Goal: Book appointment/travel/reservation

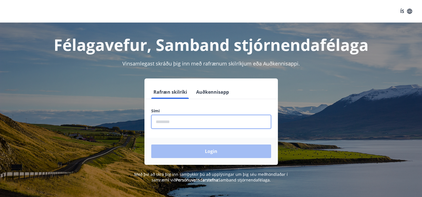
click at [170, 122] on input "phone" at bounding box center [211, 122] width 120 height 14
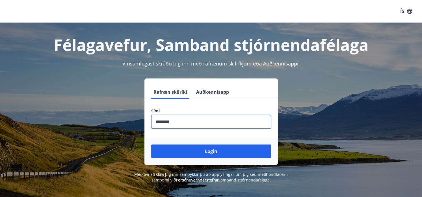
type input "********"
click at [151, 145] on button "Login" at bounding box center [211, 152] width 120 height 14
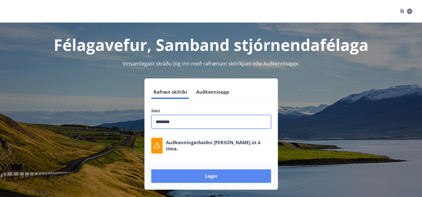
click at [197, 175] on button "Login" at bounding box center [211, 177] width 120 height 14
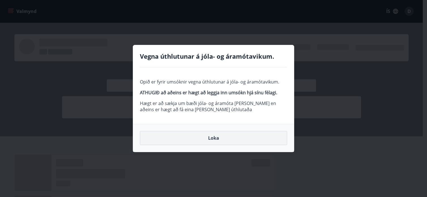
click at [209, 139] on button "Loka" at bounding box center [213, 138] width 147 height 14
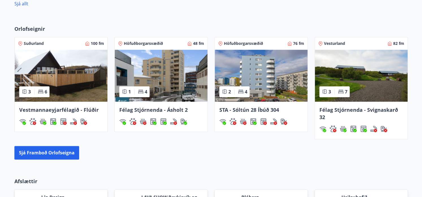
scroll to position [679, 0]
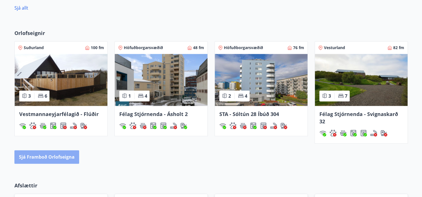
click at [49, 156] on button "Sjá framboð orlofseigna" at bounding box center [46, 158] width 65 height 14
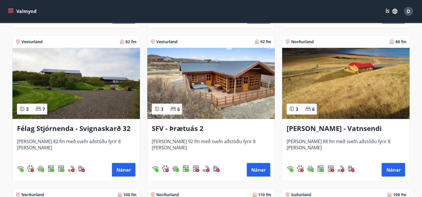
scroll to position [1019, 0]
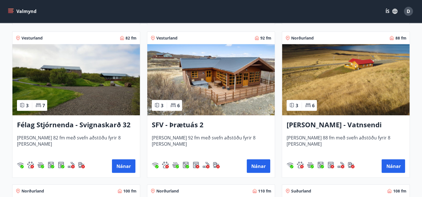
click at [218, 92] on img at bounding box center [211, 79] width 128 height 71
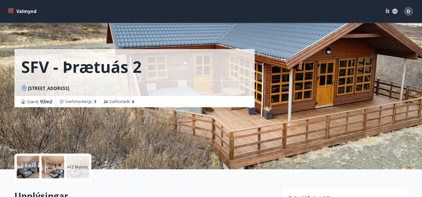
click at [285, 81] on div "SFV - Þrætuás 2 Þrætuás 2, 311 Borgarnesi Stærð : 92 m2 Svefnherbergi : 3 Svefn…" at bounding box center [211, 85] width 394 height 170
click at [32, 169] on div at bounding box center [28, 167] width 23 height 23
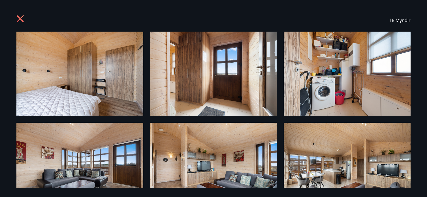
click at [22, 18] on icon at bounding box center [20, 19] width 9 height 9
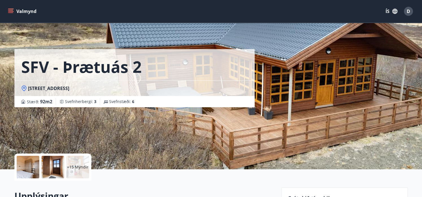
click at [237, 136] on div "SFV - Þrætuás 2 Þrætuás 2, 311 Borgarnesi Stærð : 92 m2 Svefnherbergi : 3 Svefn…" at bounding box center [145, 85] width 263 height 170
click at [32, 169] on div at bounding box center [28, 167] width 23 height 23
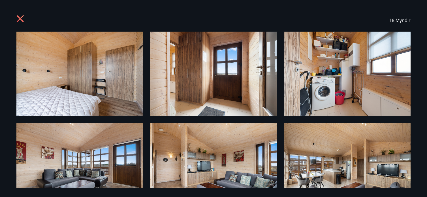
click at [19, 20] on icon at bounding box center [20, 19] width 9 height 9
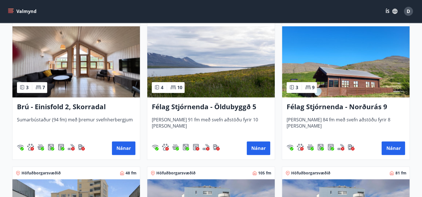
scroll to position [403, 0]
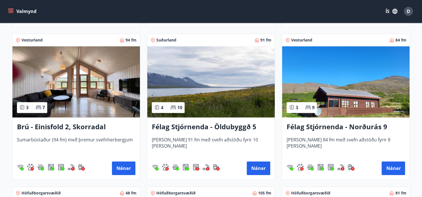
click at [345, 108] on img at bounding box center [346, 81] width 128 height 71
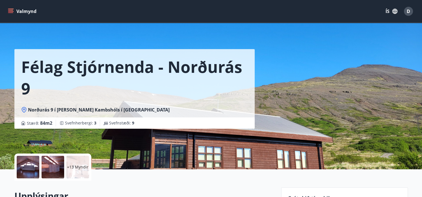
click at [26, 168] on div at bounding box center [28, 167] width 23 height 23
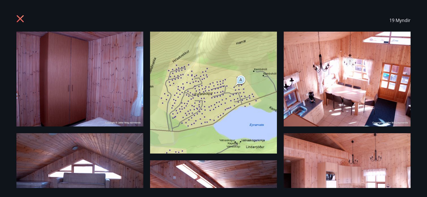
click at [20, 20] on icon at bounding box center [20, 19] width 9 height 9
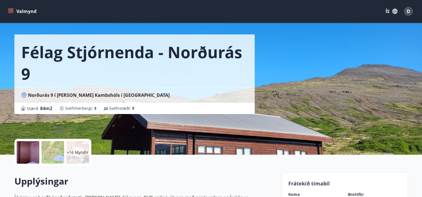
scroll to position [28, 0]
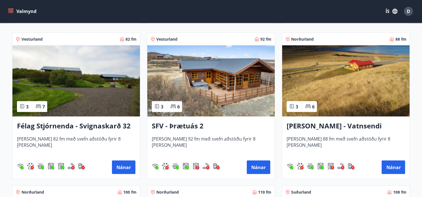
scroll to position [1019, 0]
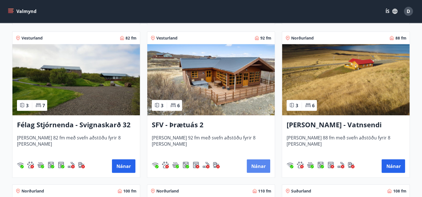
click at [252, 167] on button "Nánar" at bounding box center [258, 167] width 23 height 14
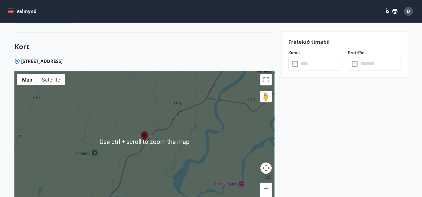
scroll to position [797, 0]
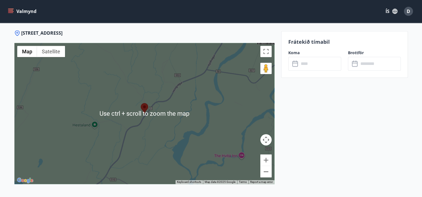
click at [217, 102] on div at bounding box center [144, 113] width 260 height 141
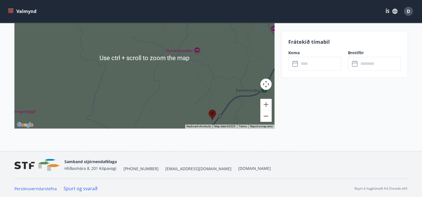
scroll to position [854, 0]
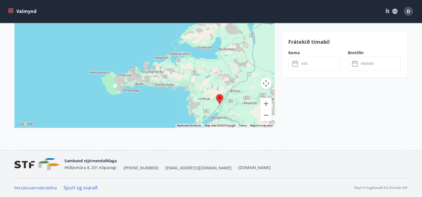
drag, startPoint x: 257, startPoint y: 87, endPoint x: 248, endPoint y: 90, distance: 9.8
click at [249, 90] on div at bounding box center [144, 56] width 260 height 141
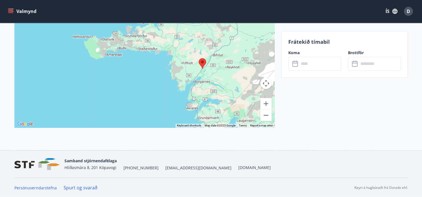
drag, startPoint x: 200, startPoint y: 105, endPoint x: 210, endPoint y: 53, distance: 53.3
click at [210, 53] on div at bounding box center [144, 56] width 260 height 141
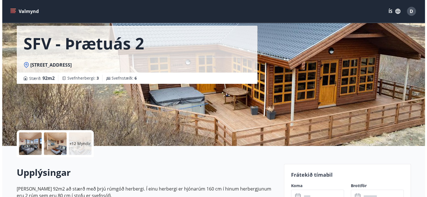
scroll to position [0, 0]
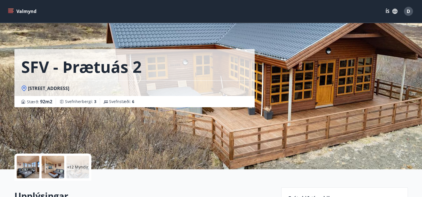
click at [29, 170] on div at bounding box center [28, 167] width 23 height 23
